Goal: Information Seeking & Learning: Learn about a topic

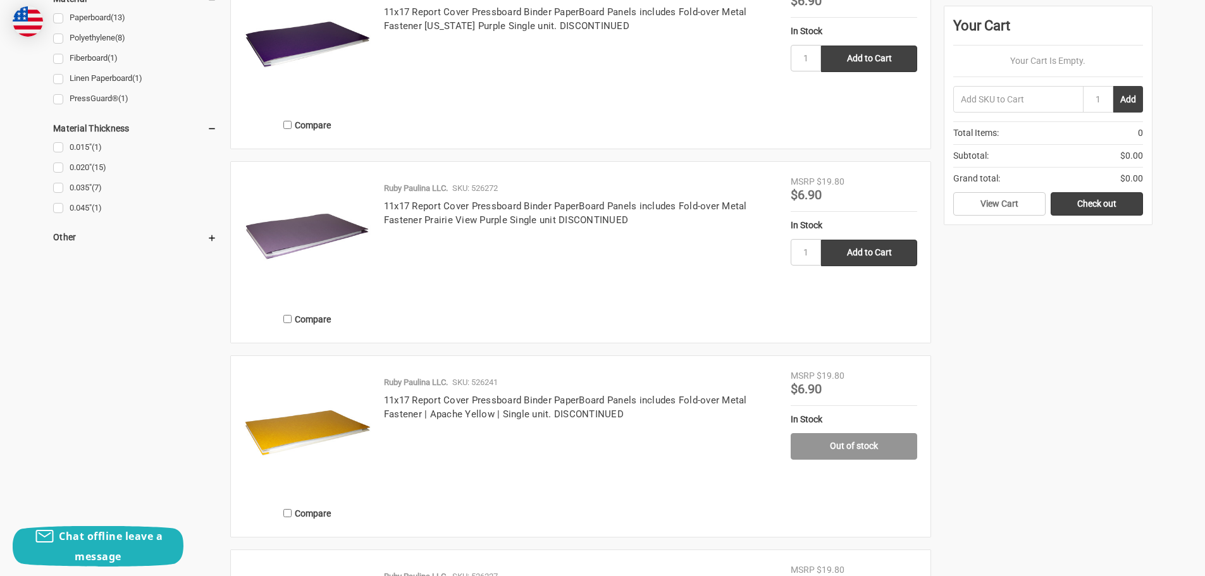
scroll to position [1455, 0]
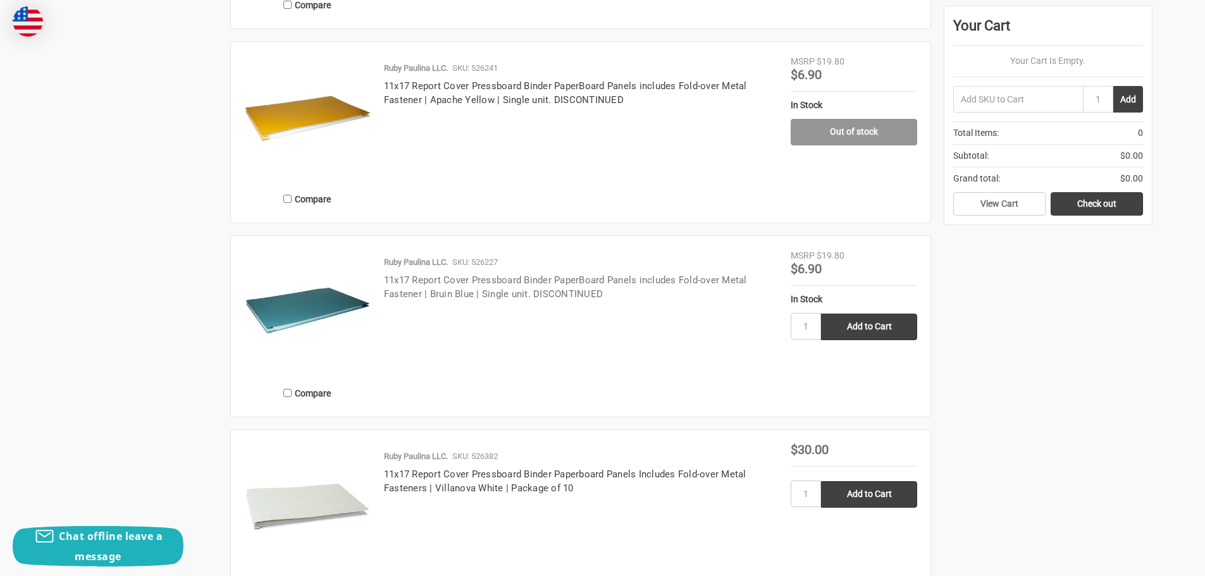
click at [488, 282] on link "11x17 Report Cover Pressboard Binder PaperBoard Panels includes Fold-over Metal…" at bounding box center [565, 287] width 363 height 26
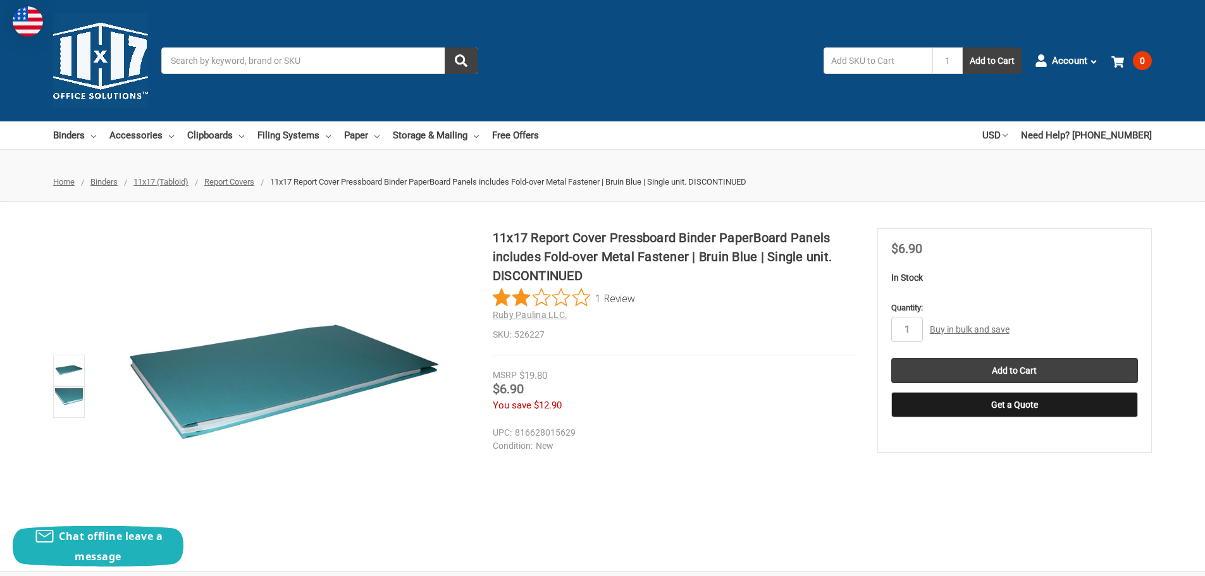
drag, startPoint x: 285, startPoint y: 391, endPoint x: 799, endPoint y: 382, distance: 514.2
click at [799, 382] on div "MSRP $19.80" at bounding box center [675, 376] width 364 height 15
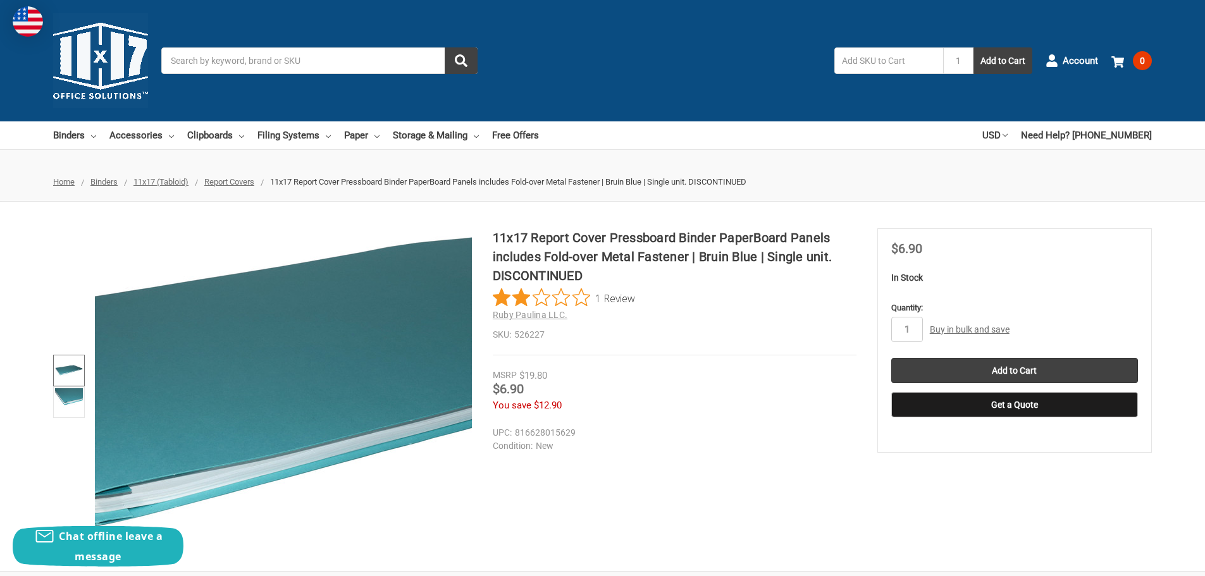
drag, startPoint x: 225, startPoint y: 382, endPoint x: 61, endPoint y: 371, distance: 163.5
click at [61, 371] on img at bounding box center [69, 371] width 28 height 28
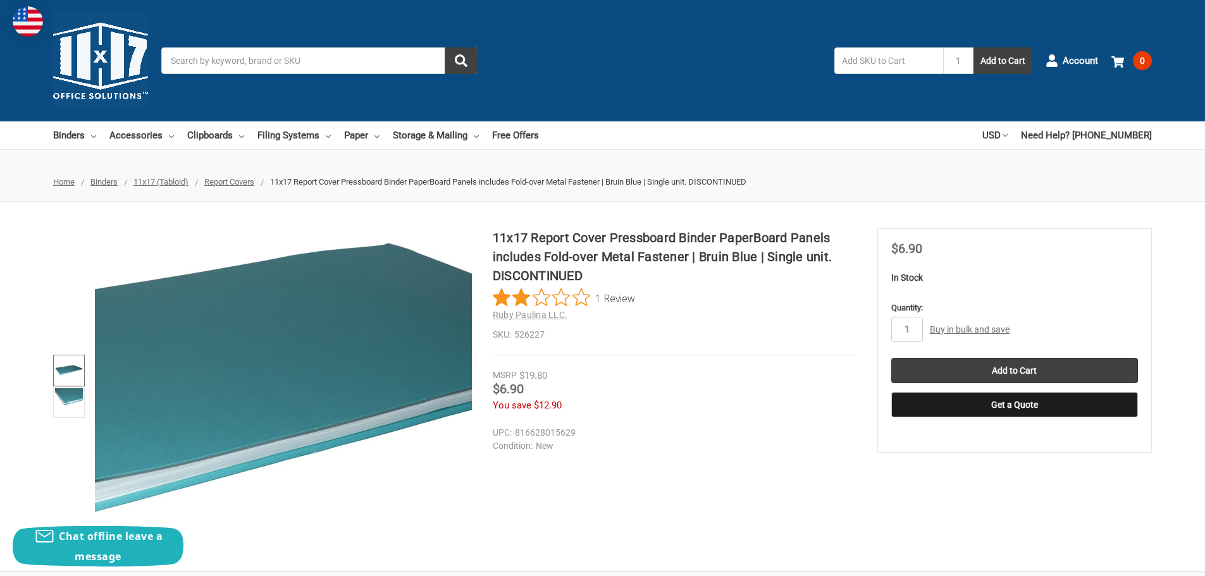
click at [307, 377] on img at bounding box center [254, 400] width 809 height 809
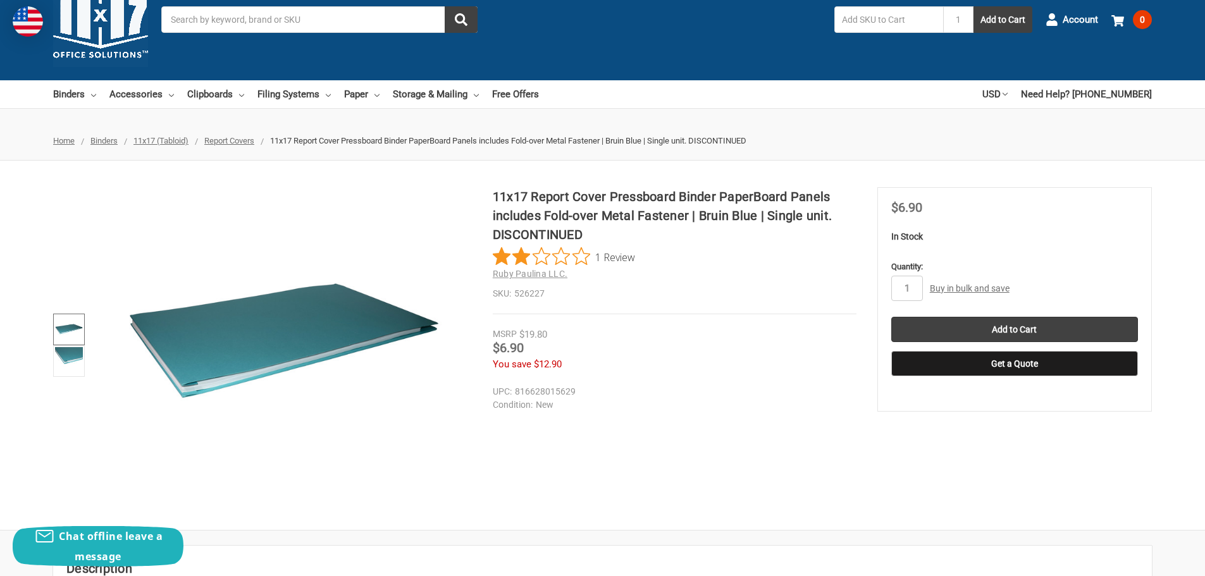
scroll to position [63, 0]
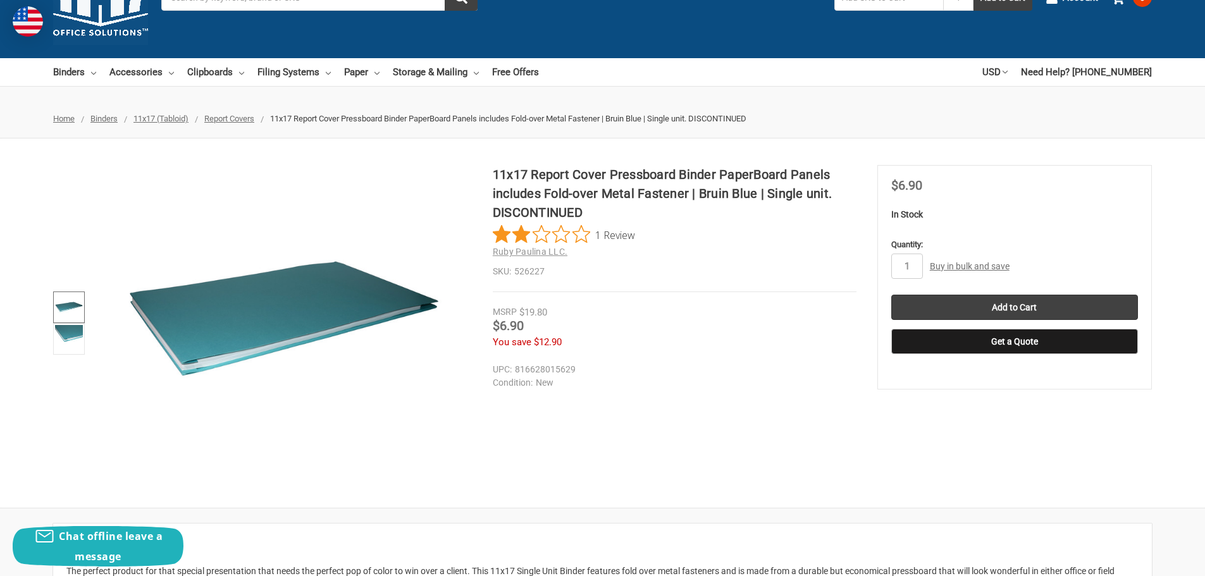
click at [952, 269] on link "Buy in bulk and save" at bounding box center [970, 266] width 80 height 10
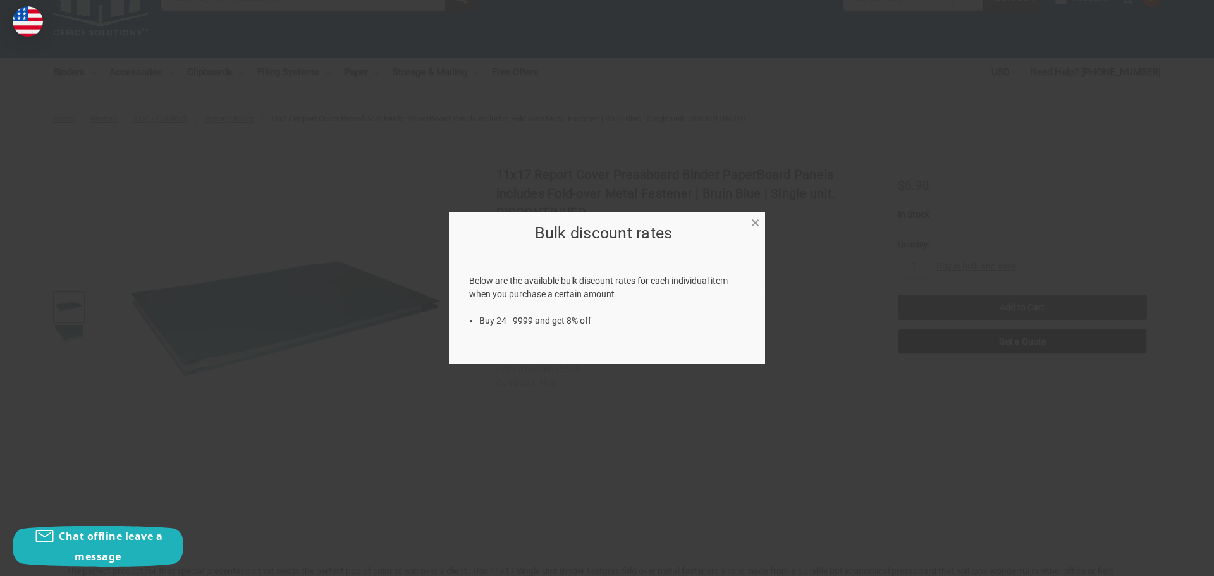
click at [755, 225] on span "×" at bounding box center [755, 223] width 8 height 18
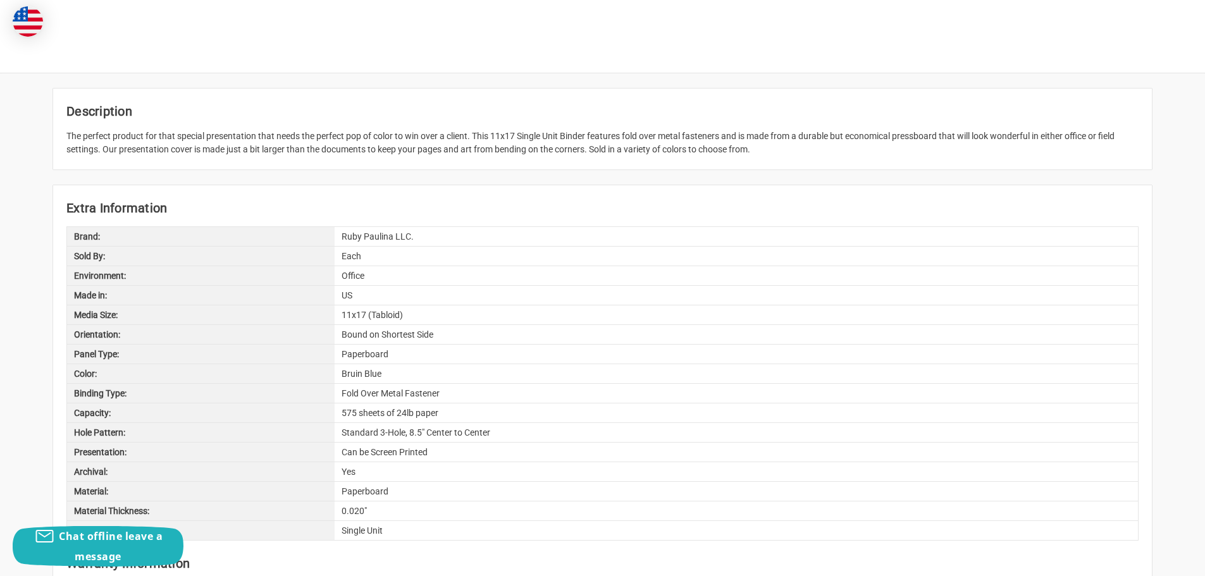
scroll to position [506, 0]
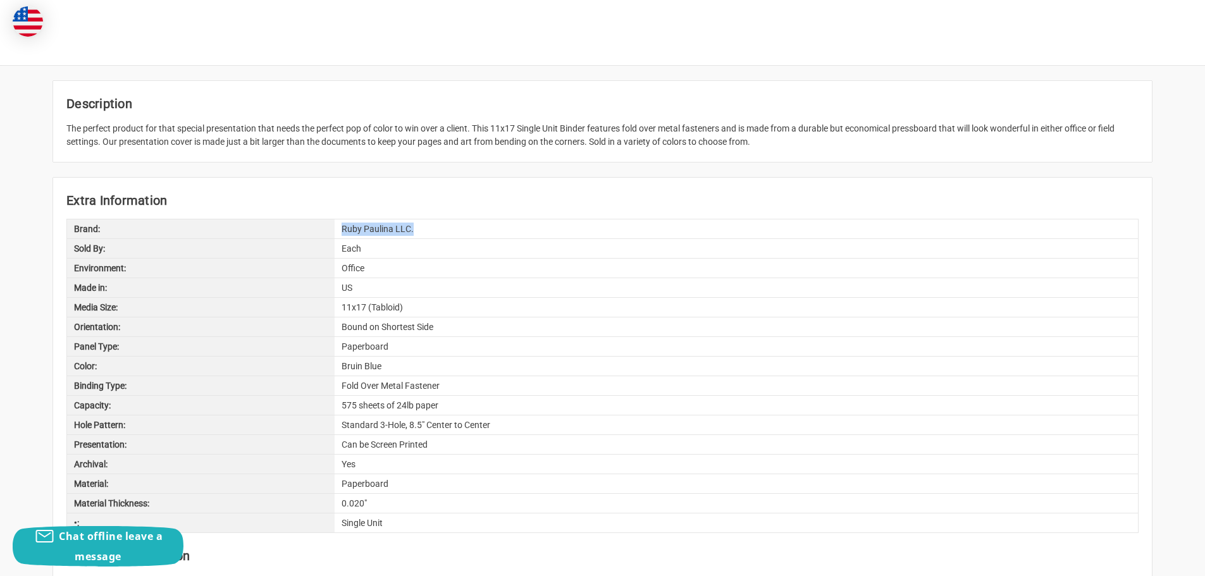
drag, startPoint x: 416, startPoint y: 228, endPoint x: 334, endPoint y: 227, distance: 82.2
click at [334, 227] on div "Brand: Ruby Paulina LLC." at bounding box center [602, 229] width 1072 height 20
copy div "Ruby Paulina LLC."
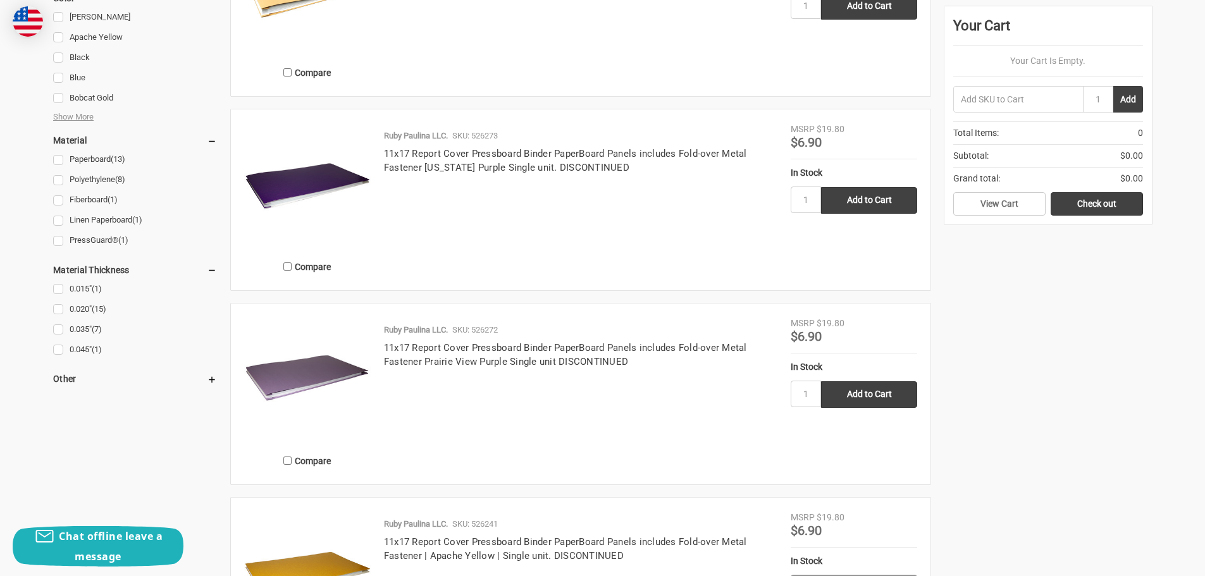
scroll to position [1012, 0]
